Goal: Navigation & Orientation: Find specific page/section

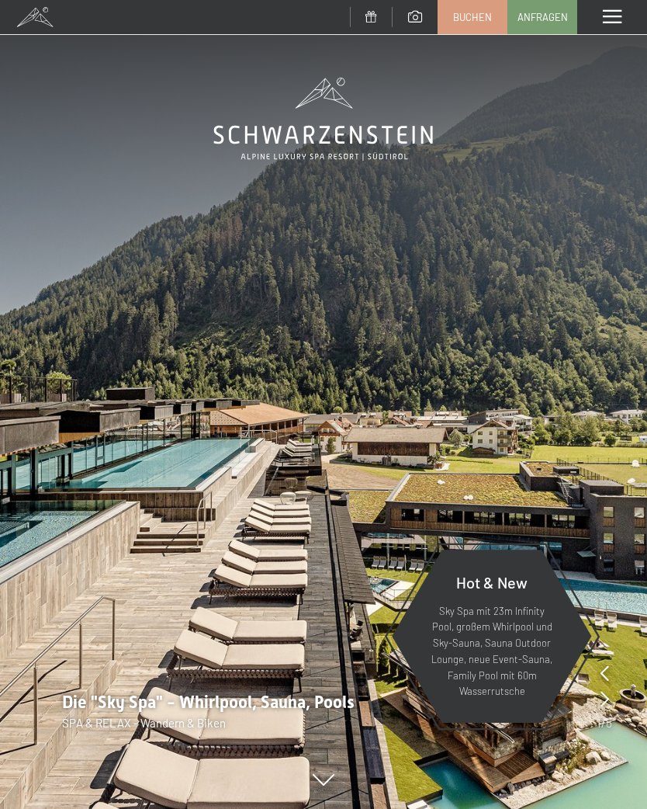
click at [617, 19] on span at bounding box center [612, 17] width 19 height 14
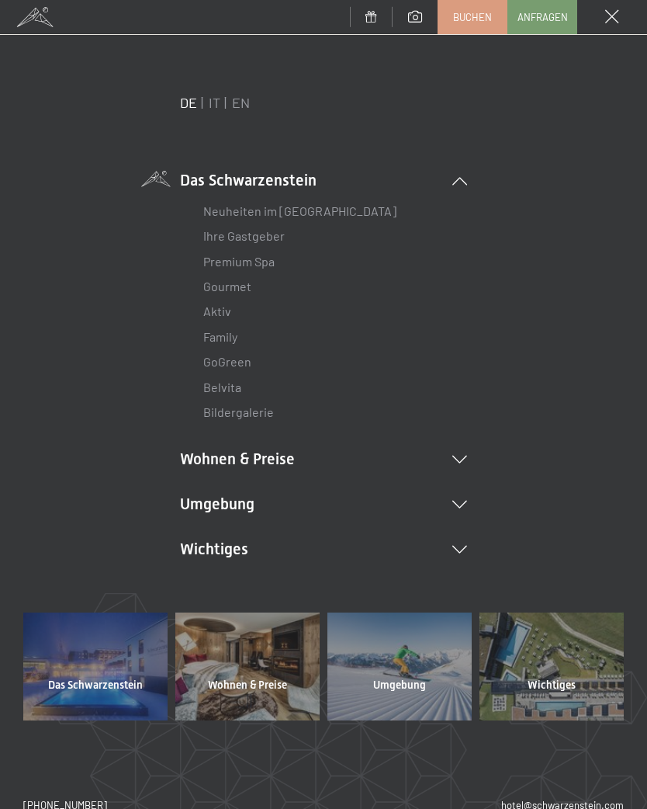
click at [463, 501] on icon at bounding box center [460, 505] width 15 height 8
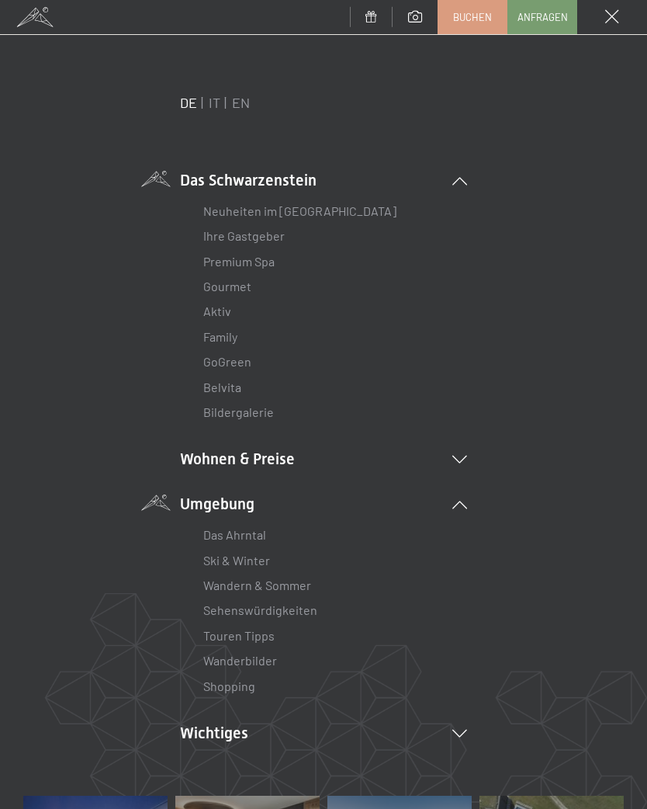
click at [268, 655] on link "Wanderbilder" at bounding box center [240, 660] width 74 height 15
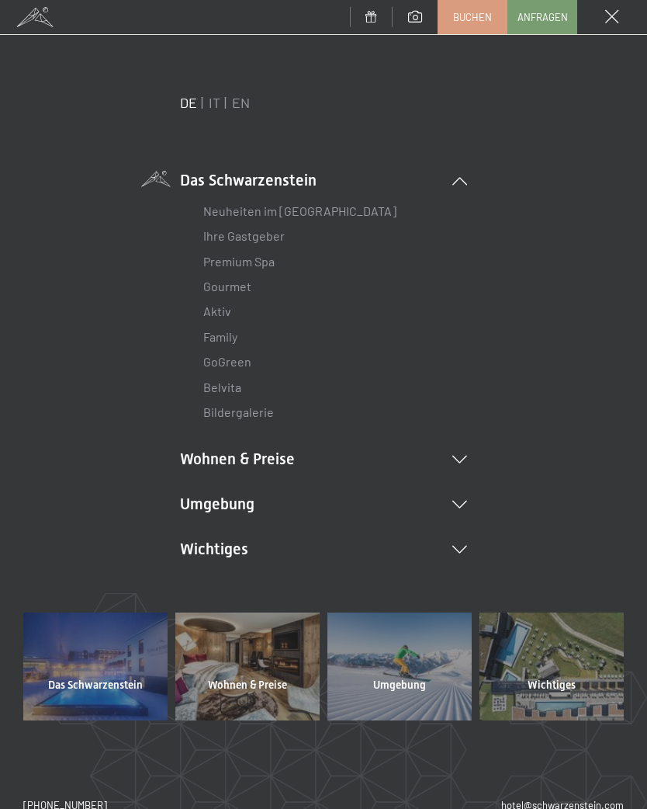
click at [464, 501] on icon at bounding box center [460, 505] width 15 height 8
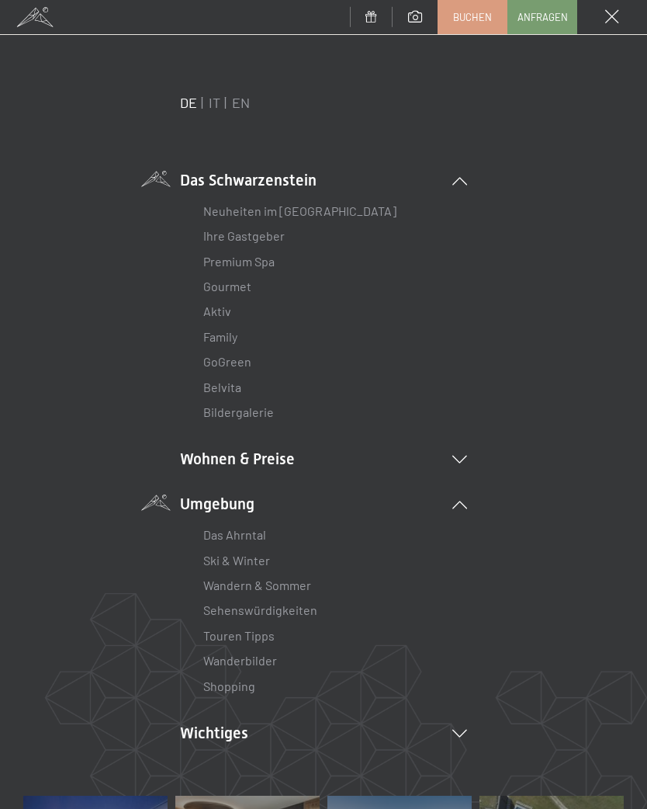
click at [269, 661] on link "Wanderbilder" at bounding box center [240, 660] width 74 height 15
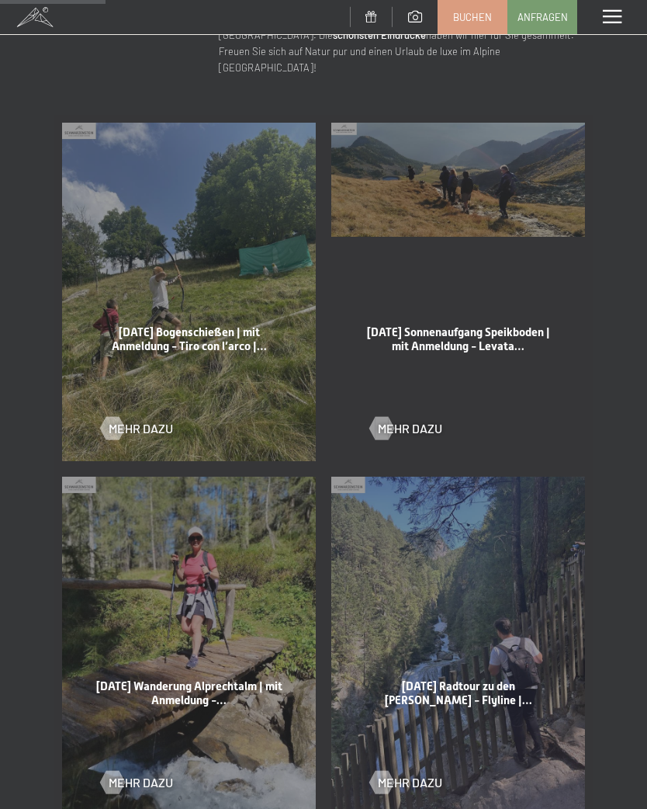
scroll to position [670, 0]
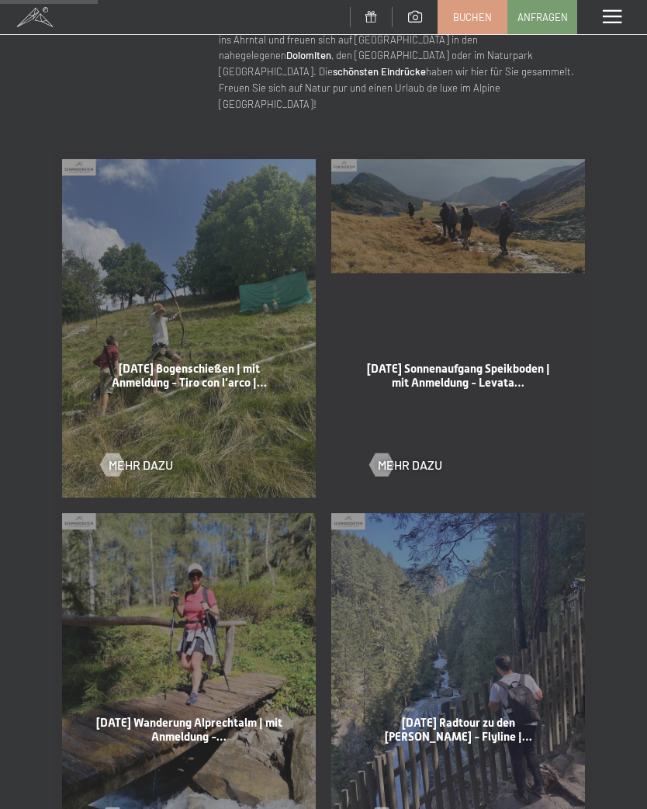
click at [612, 16] on span at bounding box center [612, 17] width 19 height 14
